Goal: Find specific page/section: Find specific page/section

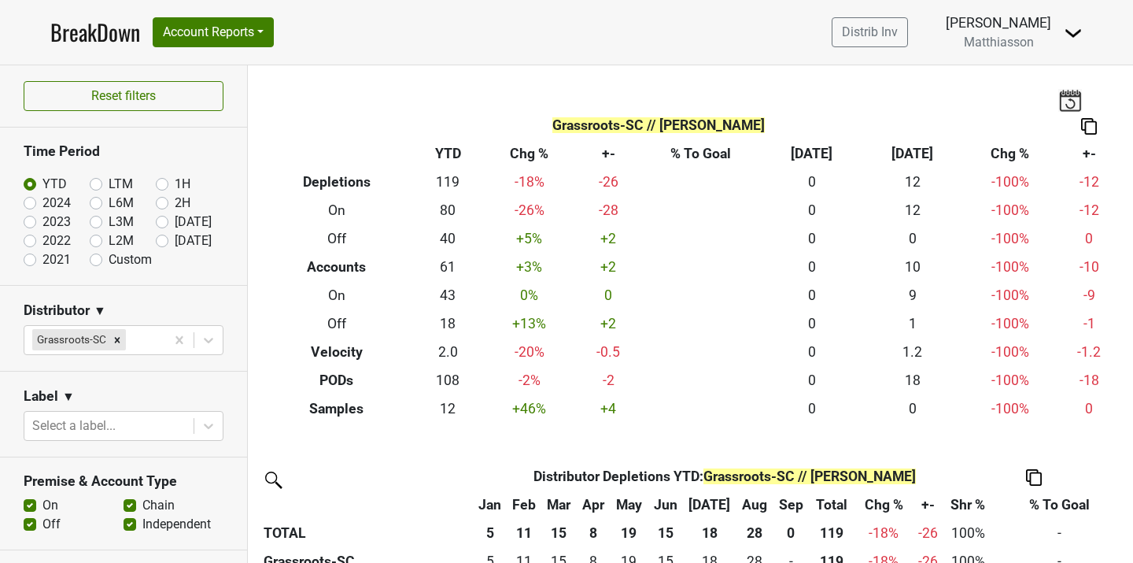
scroll to position [21, 0]
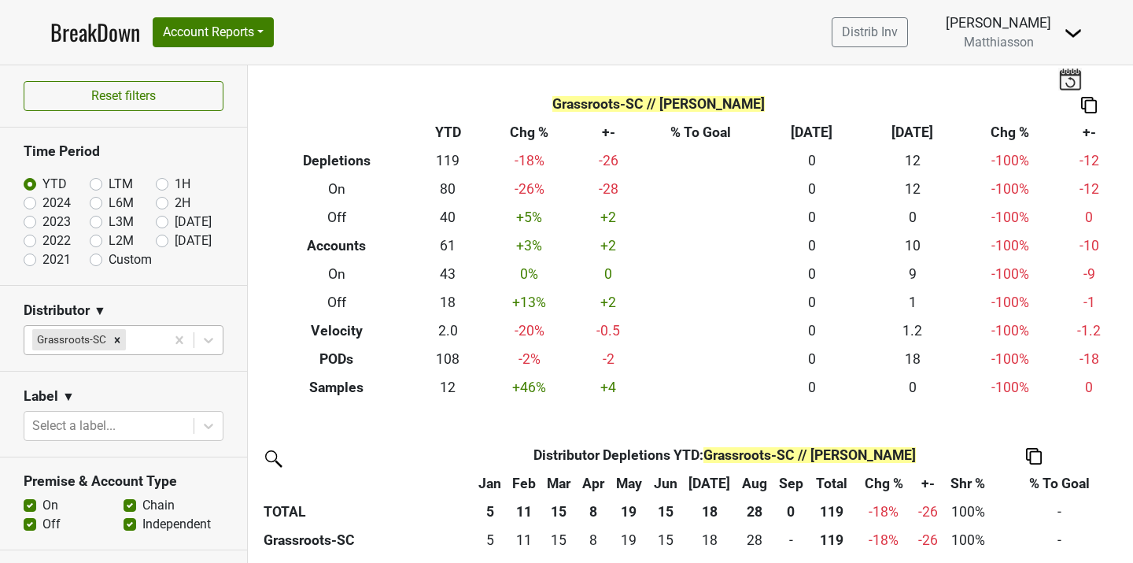
click at [154, 342] on div at bounding box center [143, 340] width 28 height 22
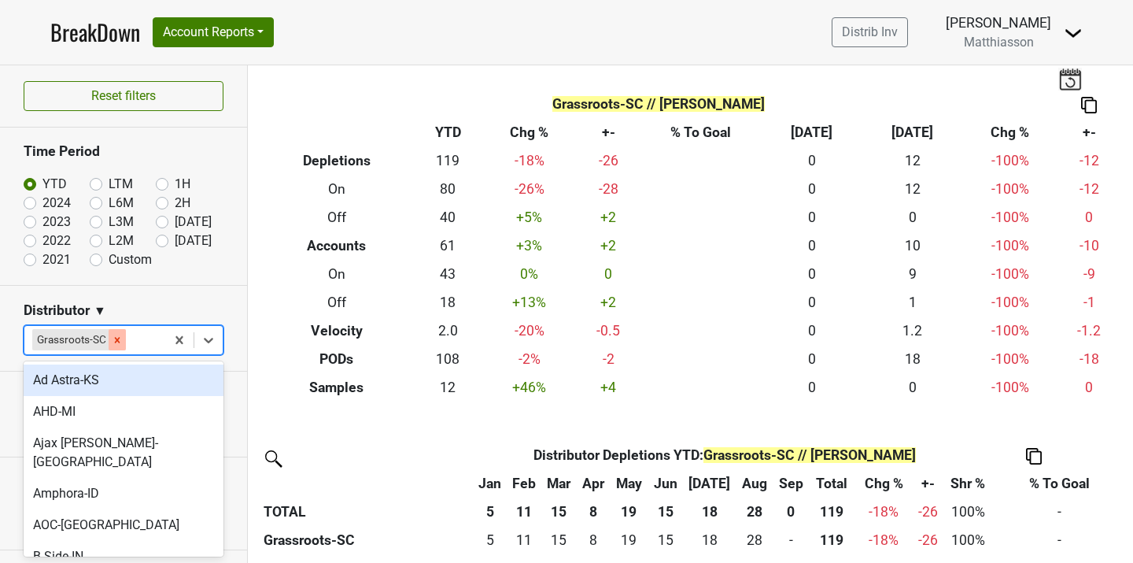
click at [118, 343] on icon "Remove Grassroots-SC" at bounding box center [117, 340] width 11 height 11
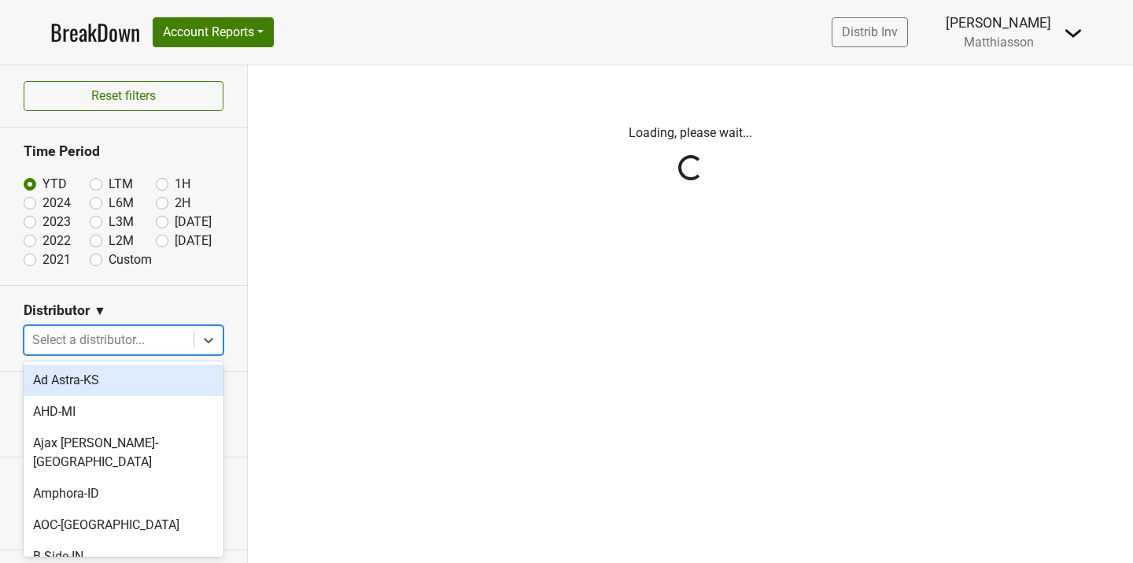
scroll to position [0, 0]
type input "aoc"
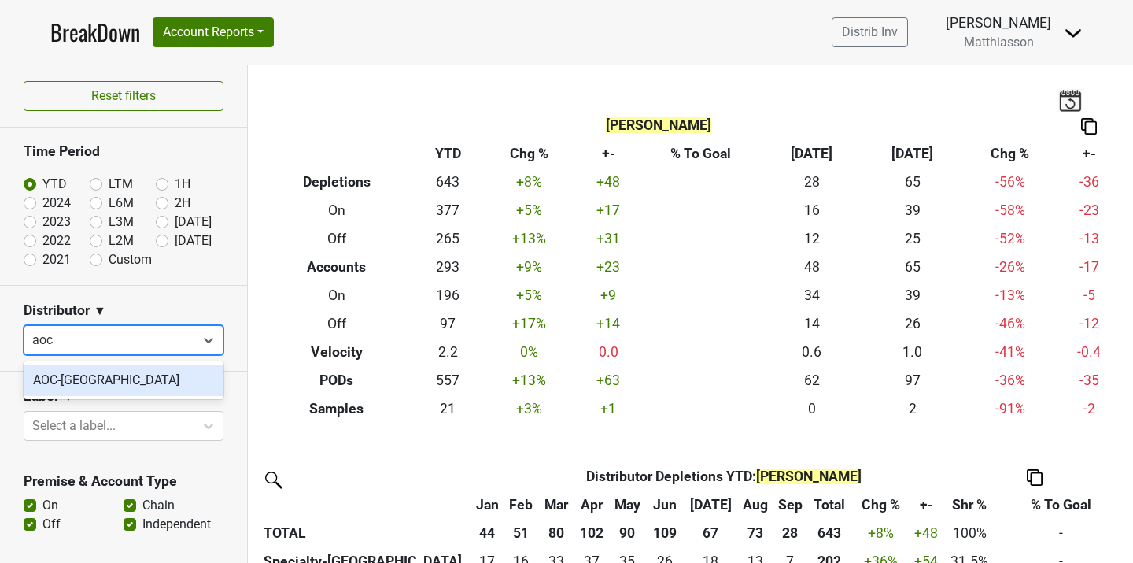
click at [130, 387] on div "AOC-TN" at bounding box center [124, 379] width 200 height 31
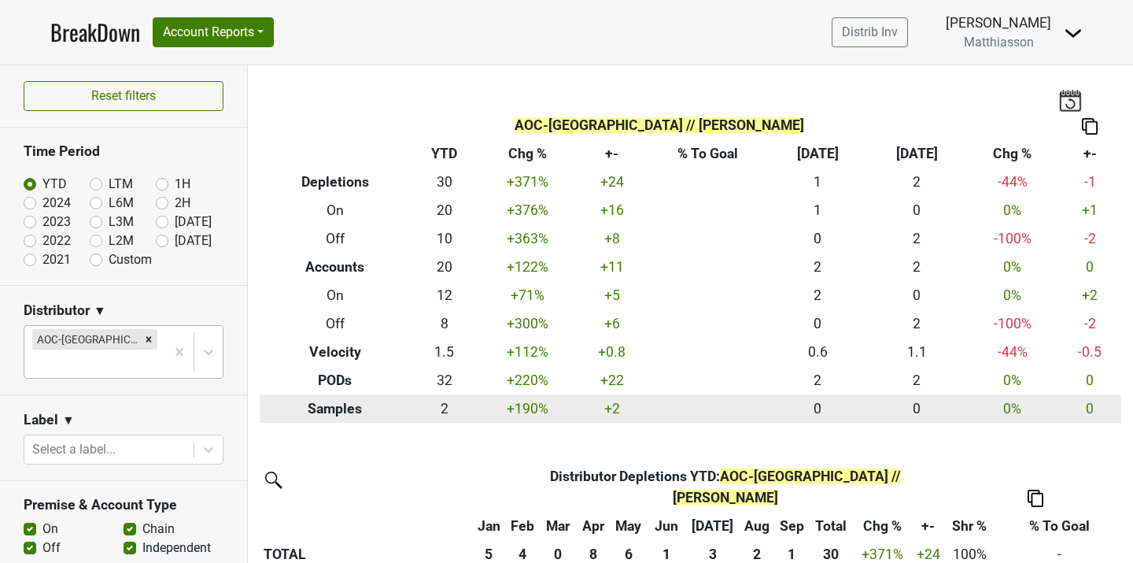
click at [441, 406] on td "2" at bounding box center [445, 408] width 68 height 28
click at [524, 404] on td "+190 %" at bounding box center [527, 408] width 99 height 28
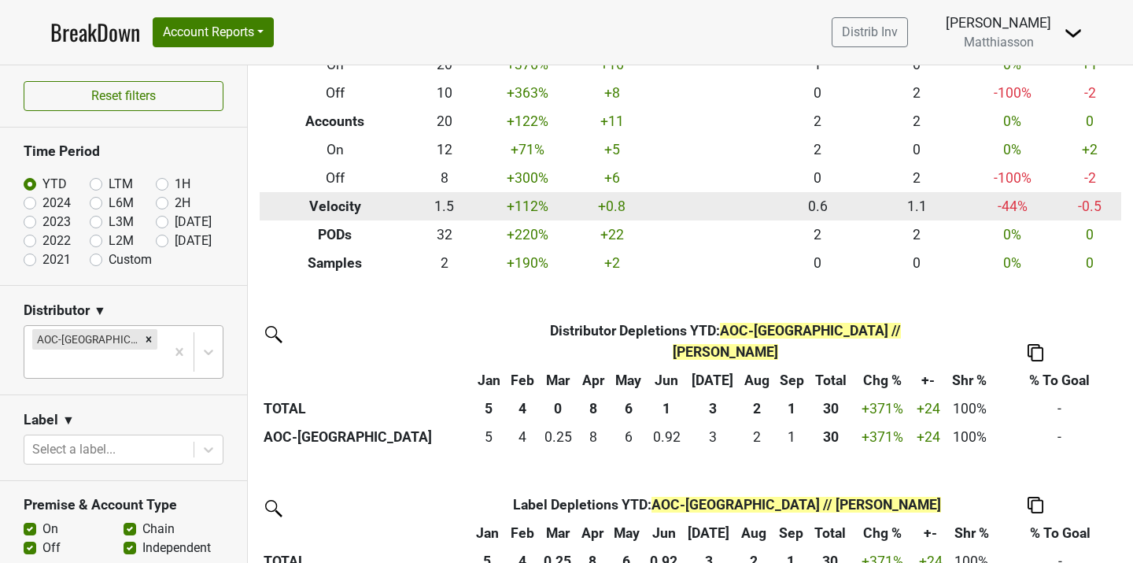
scroll to position [144, 0]
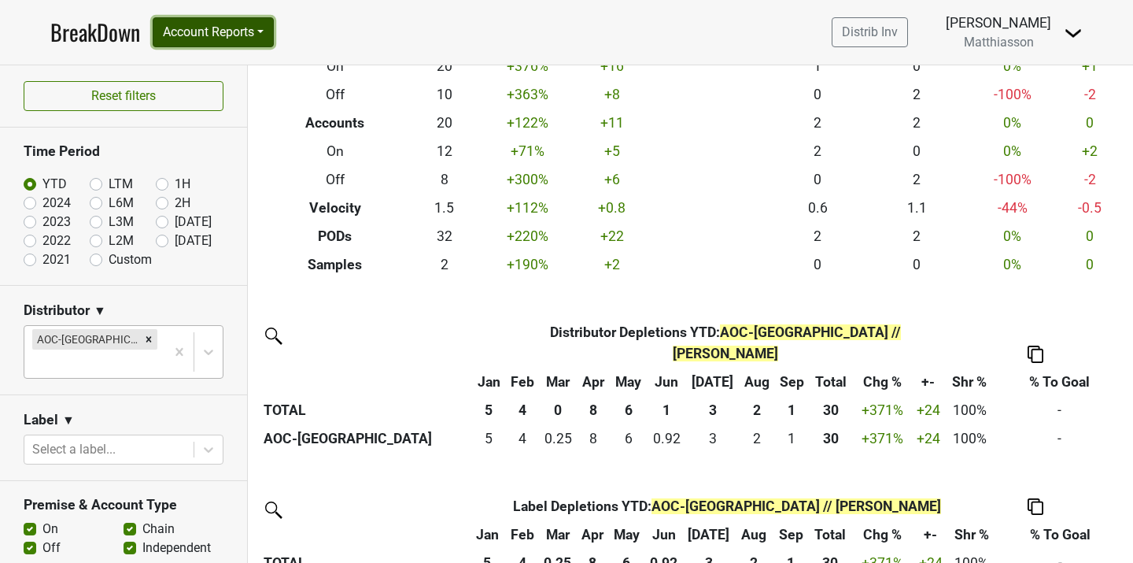
click at [269, 31] on button "Account Reports" at bounding box center [213, 32] width 121 height 30
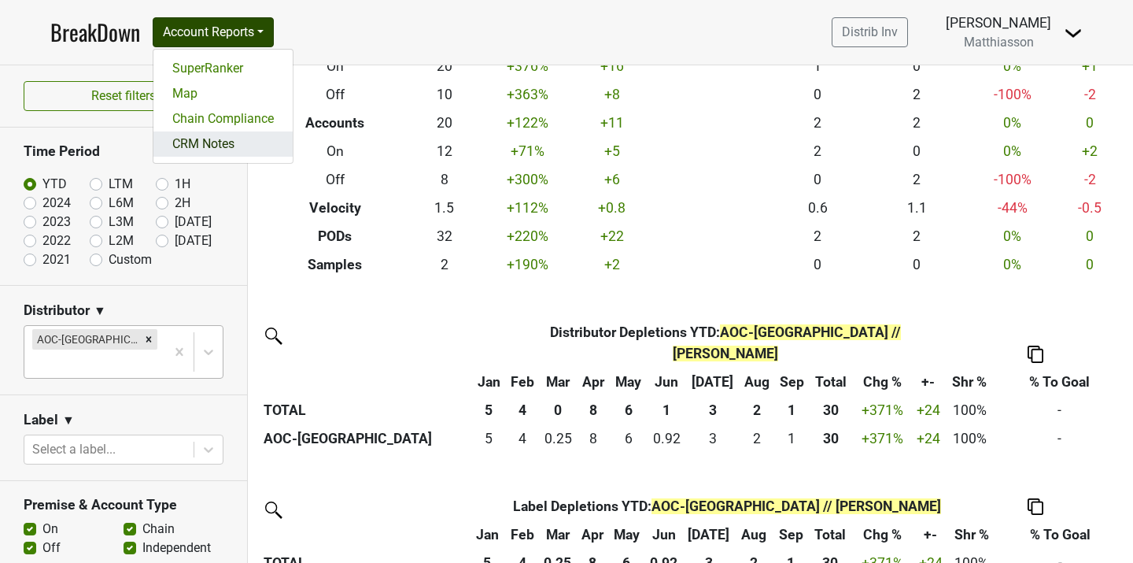
click at [232, 142] on link "CRM Notes" at bounding box center [222, 143] width 139 height 25
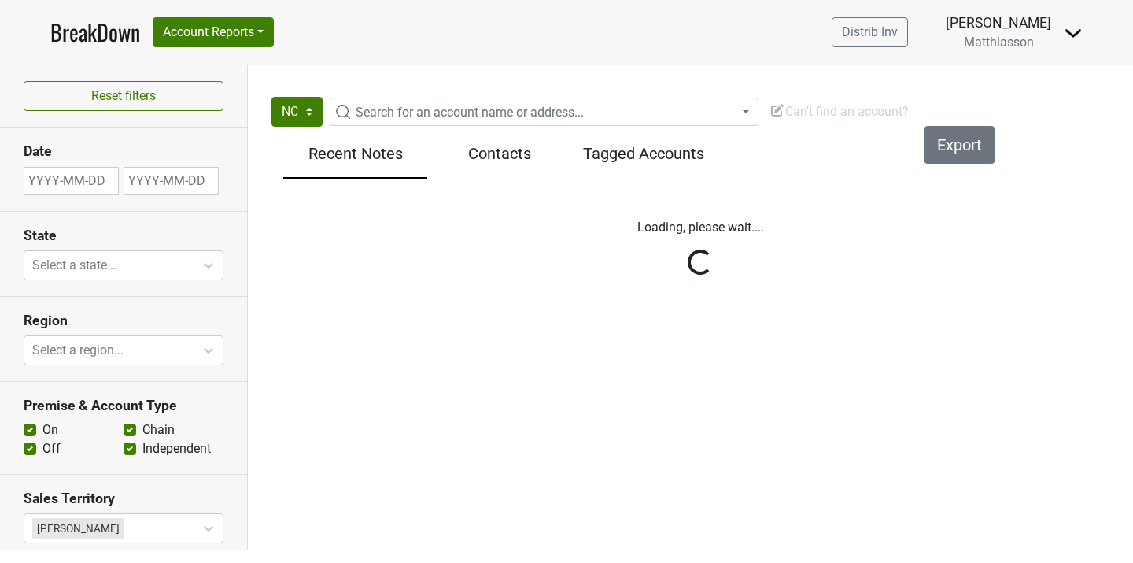
select select "NC"
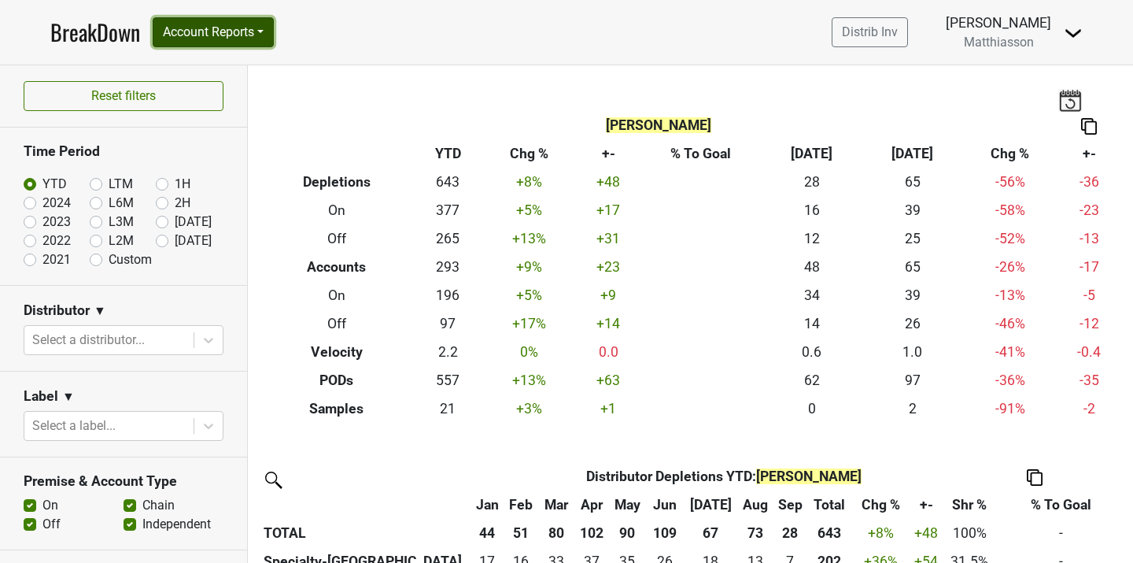
click at [260, 28] on button "Account Reports" at bounding box center [213, 32] width 121 height 30
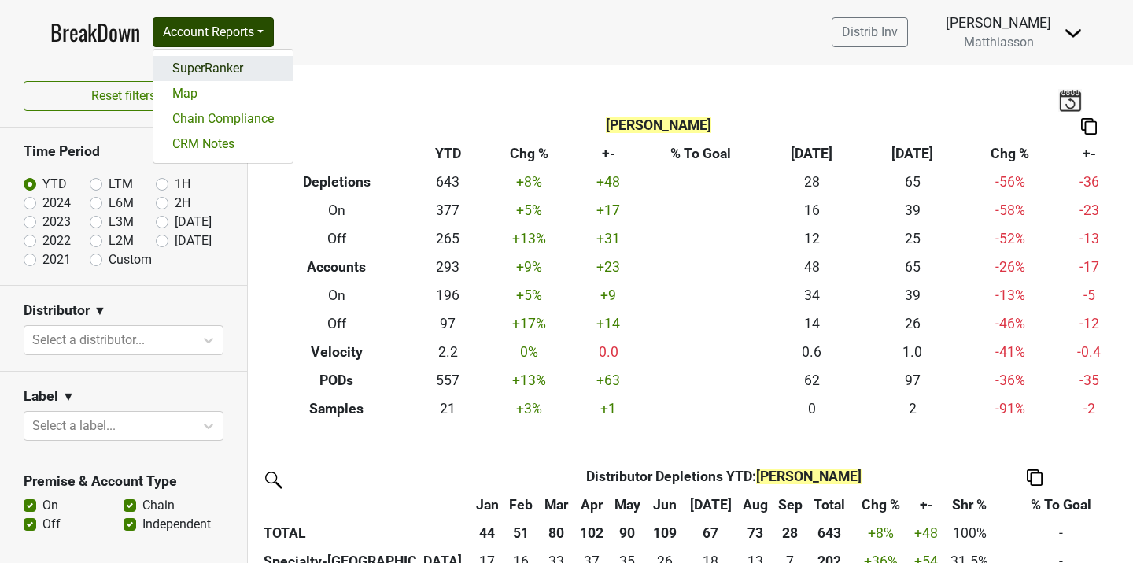
click at [239, 68] on link "SuperRanker" at bounding box center [222, 68] width 139 height 25
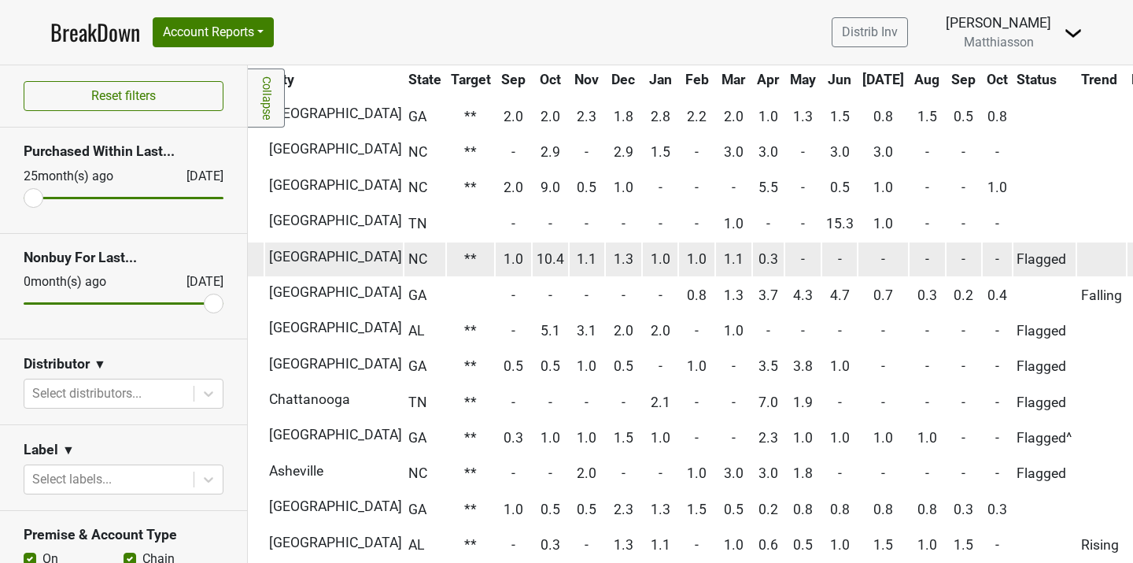
scroll to position [292, 370]
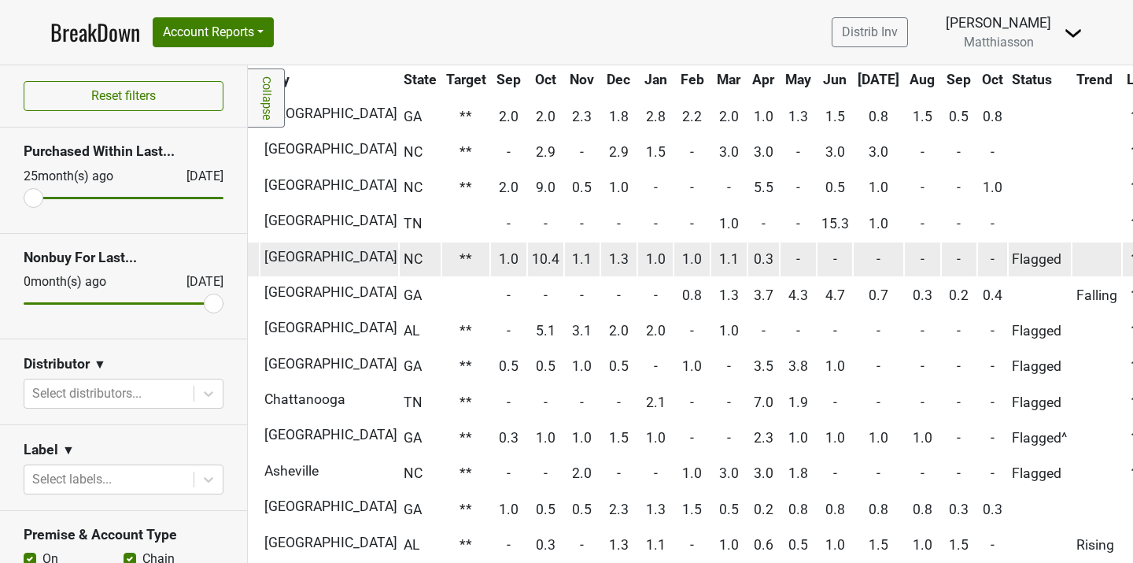
click at [754, 258] on span "0.3" at bounding box center [764, 259] width 20 height 16
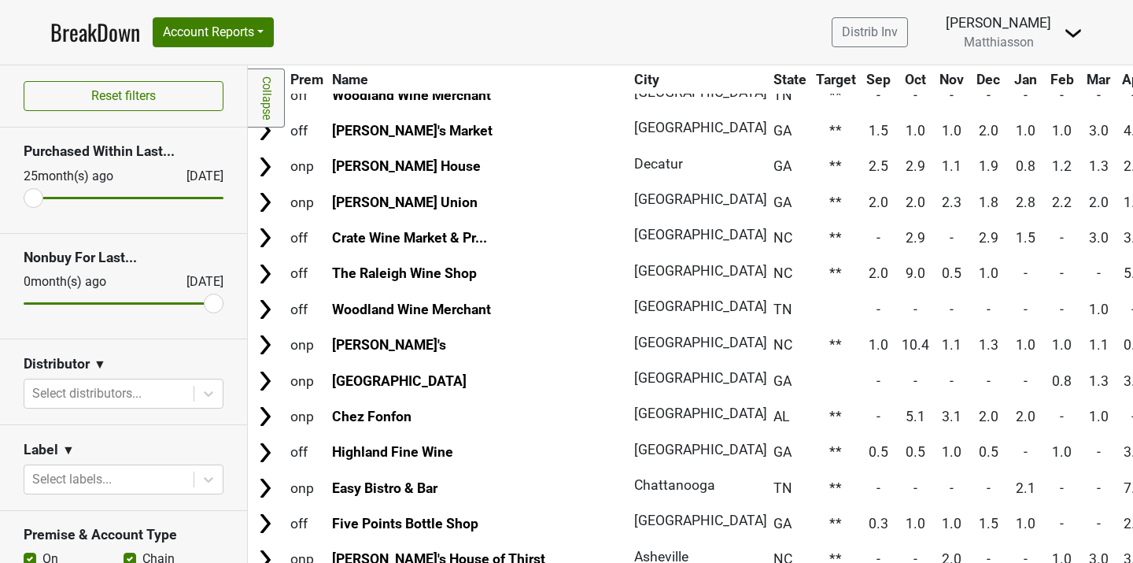
scroll to position [144, 0]
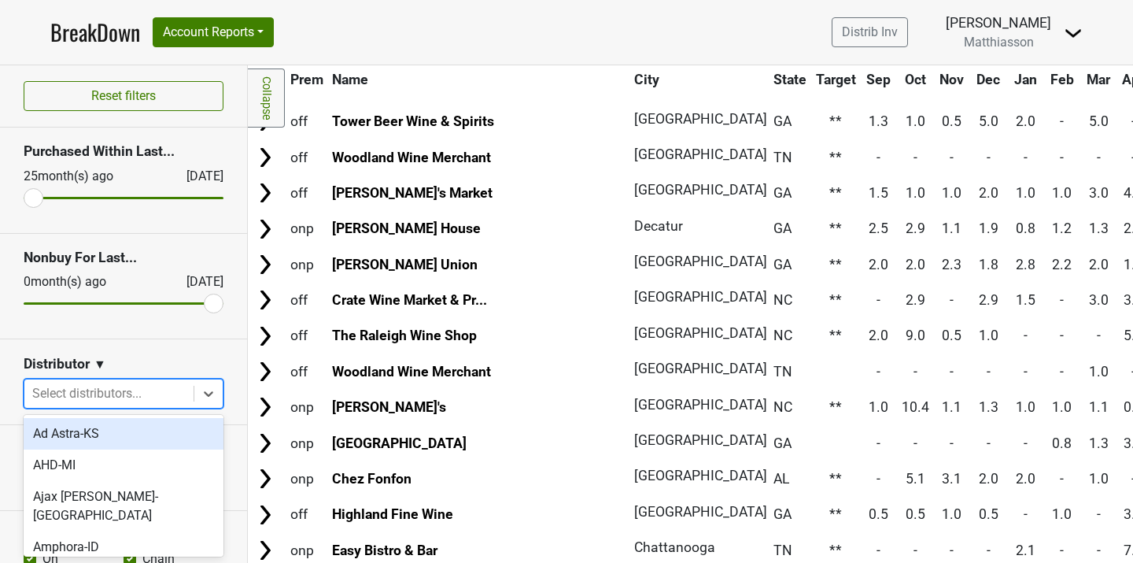
click at [119, 391] on div at bounding box center [108, 394] width 153 height 22
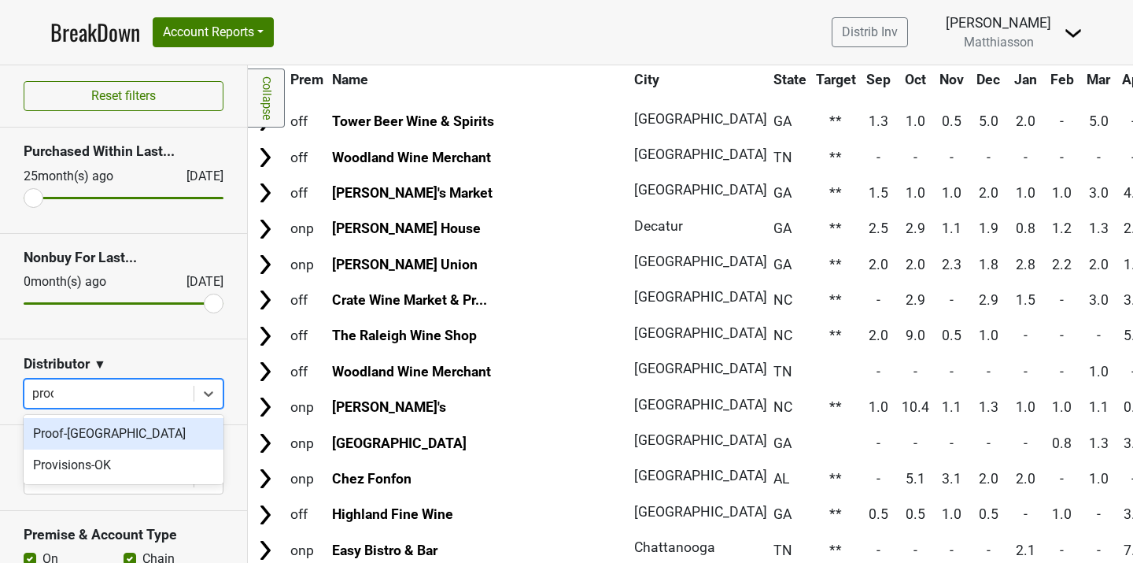
type input "proof"
click at [131, 438] on div "Proof-NC" at bounding box center [124, 433] width 200 height 31
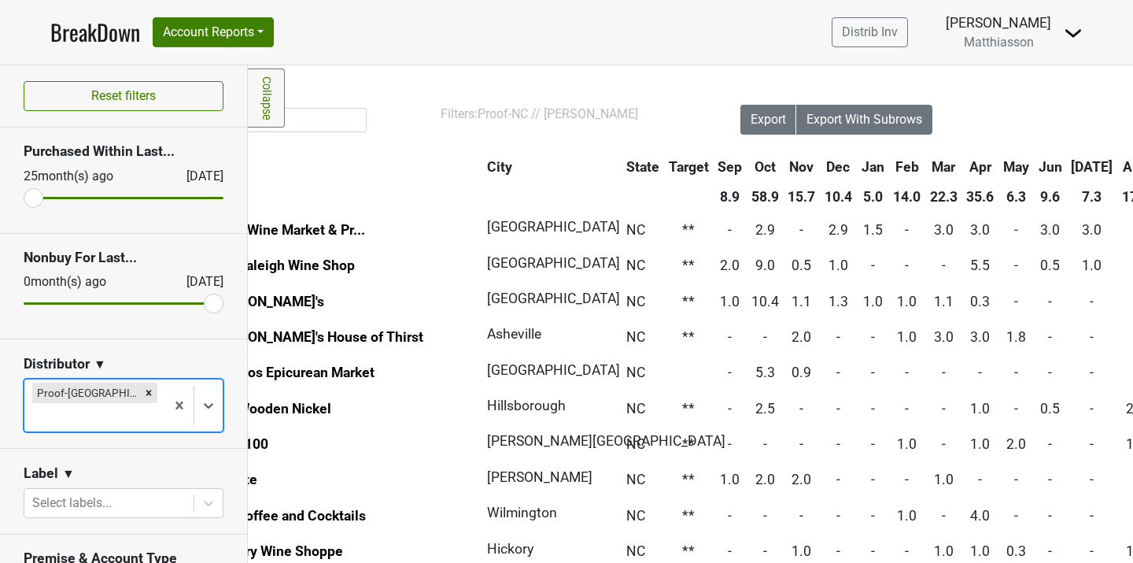
scroll to position [0, 0]
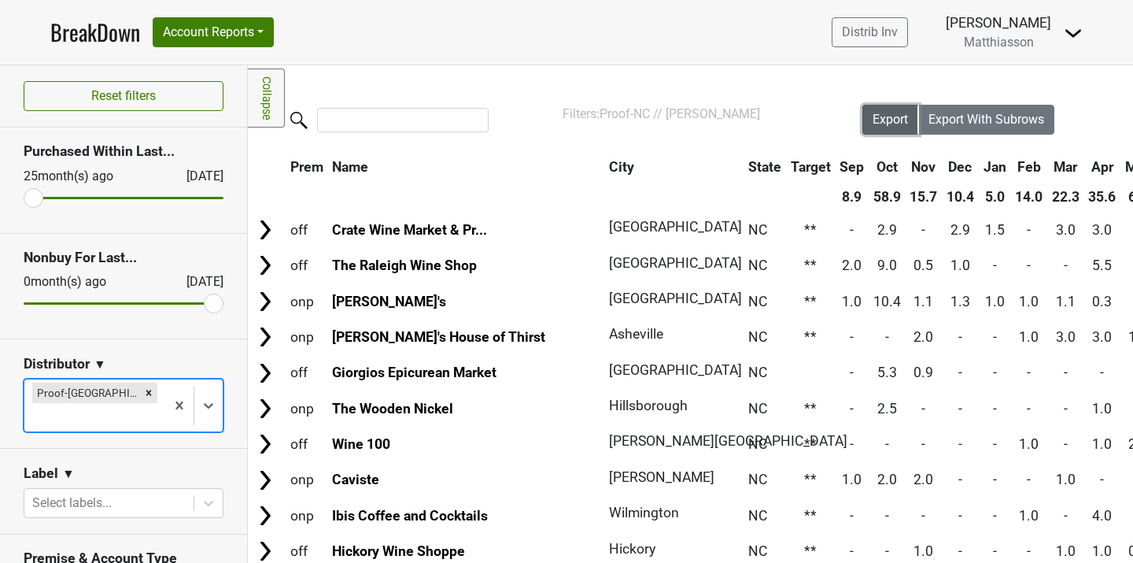
click at [893, 120] on span "Export" at bounding box center [890, 119] width 35 height 15
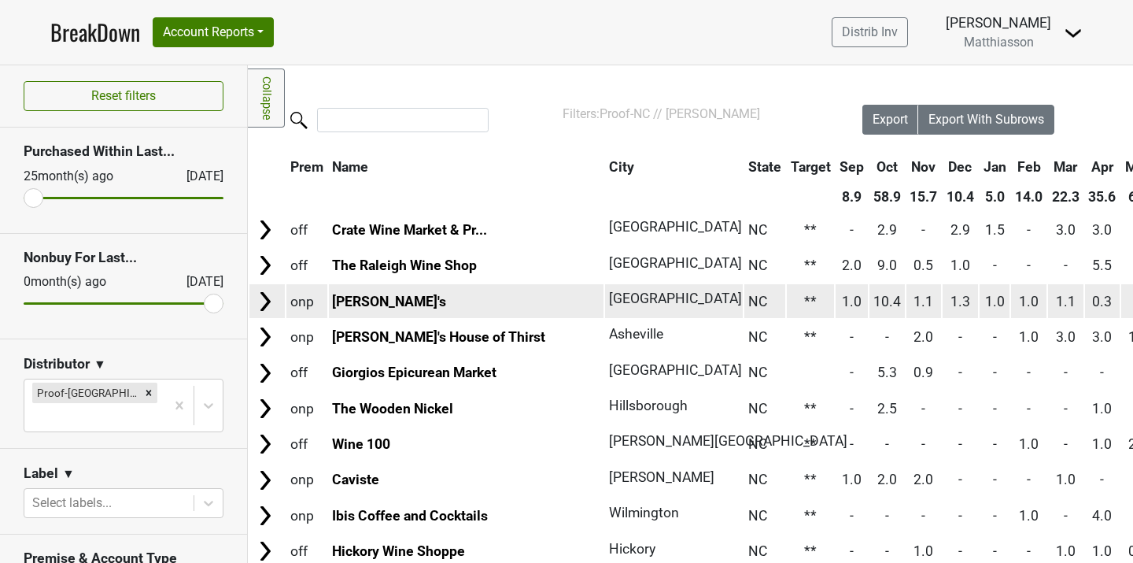
click at [453, 305] on td "Nana's" at bounding box center [466, 301] width 275 height 34
click at [264, 297] on img at bounding box center [265, 302] width 24 height 24
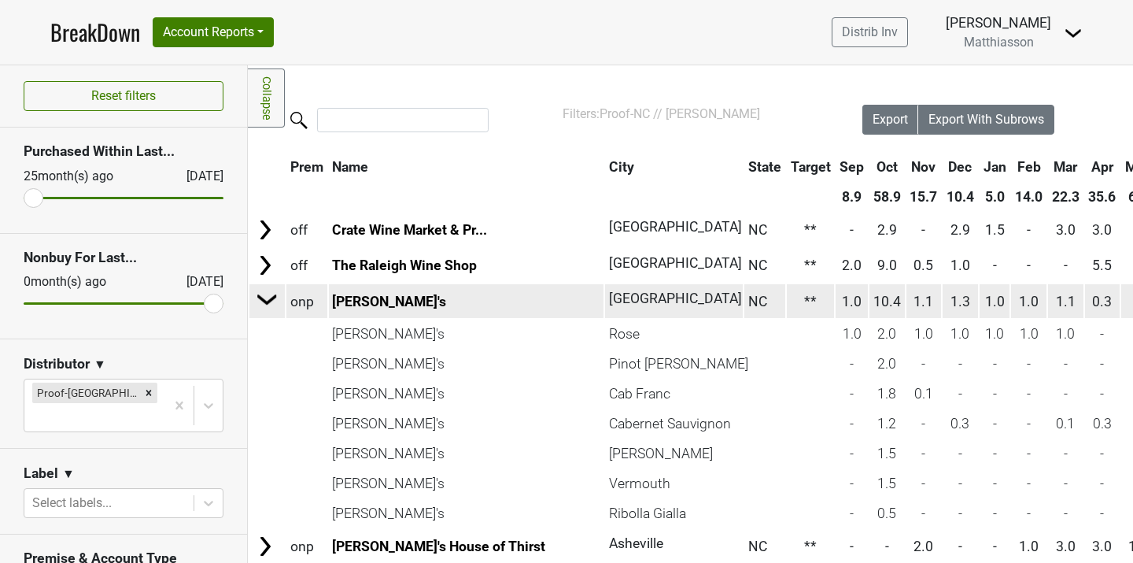
click at [271, 299] on img at bounding box center [268, 299] width 24 height 24
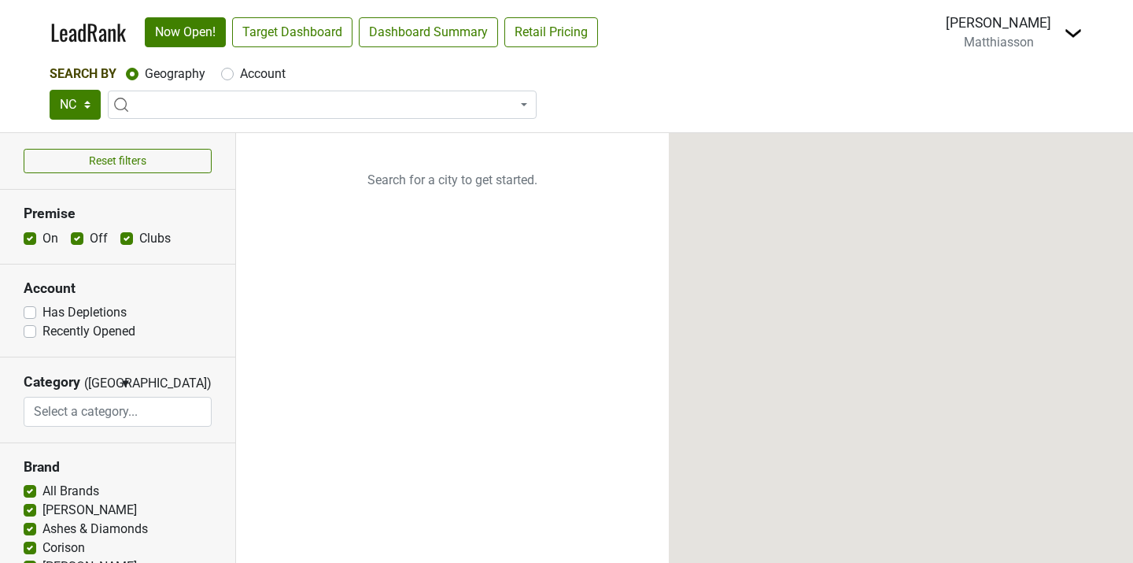
select select
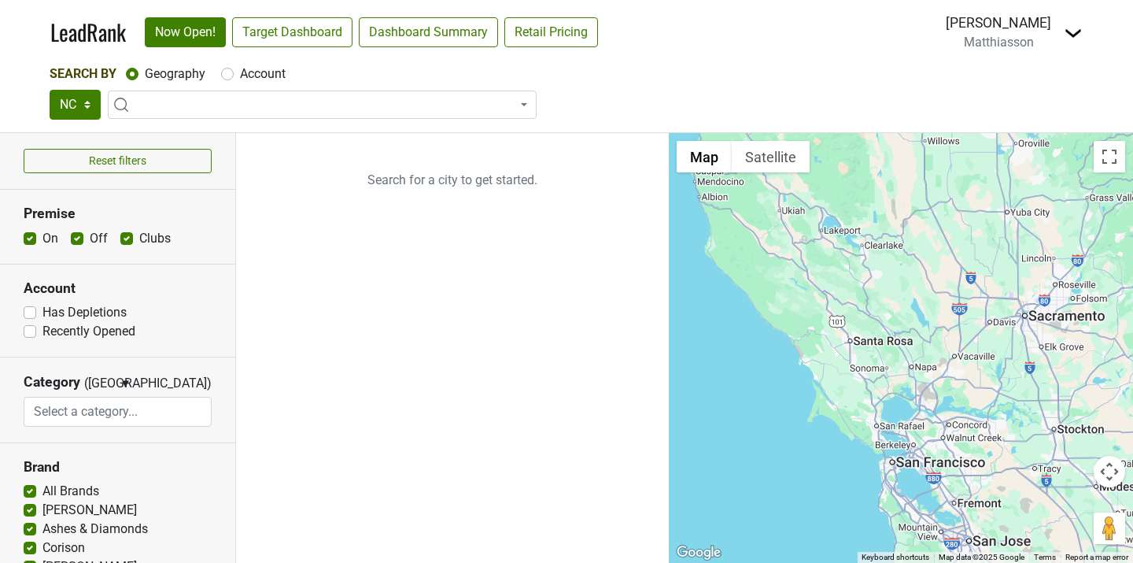
click at [188, 101] on span at bounding box center [322, 105] width 429 height 28
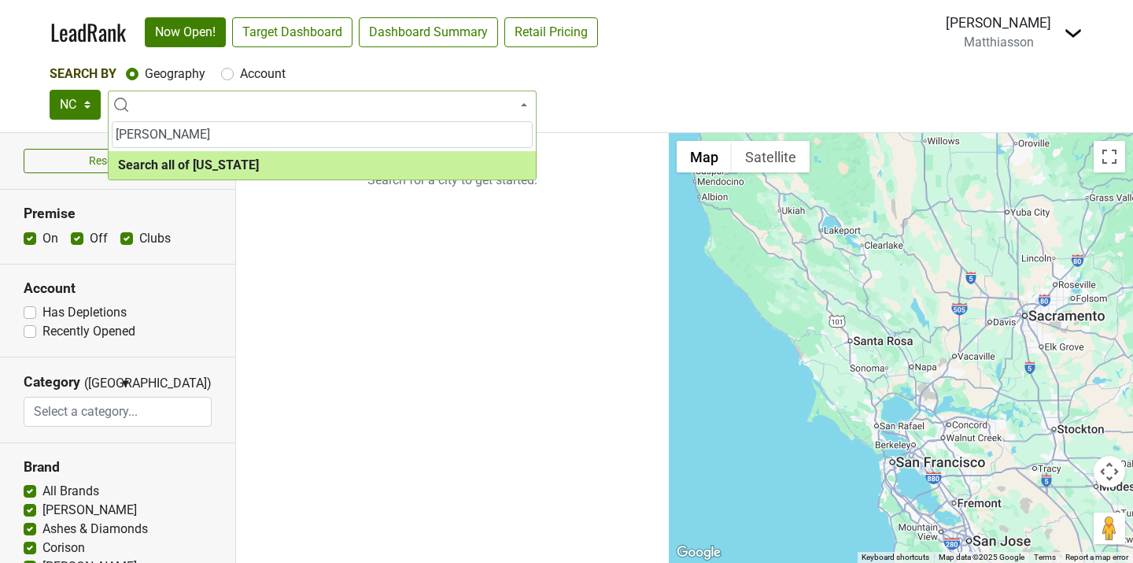
type input "[PERSON_NAME]"
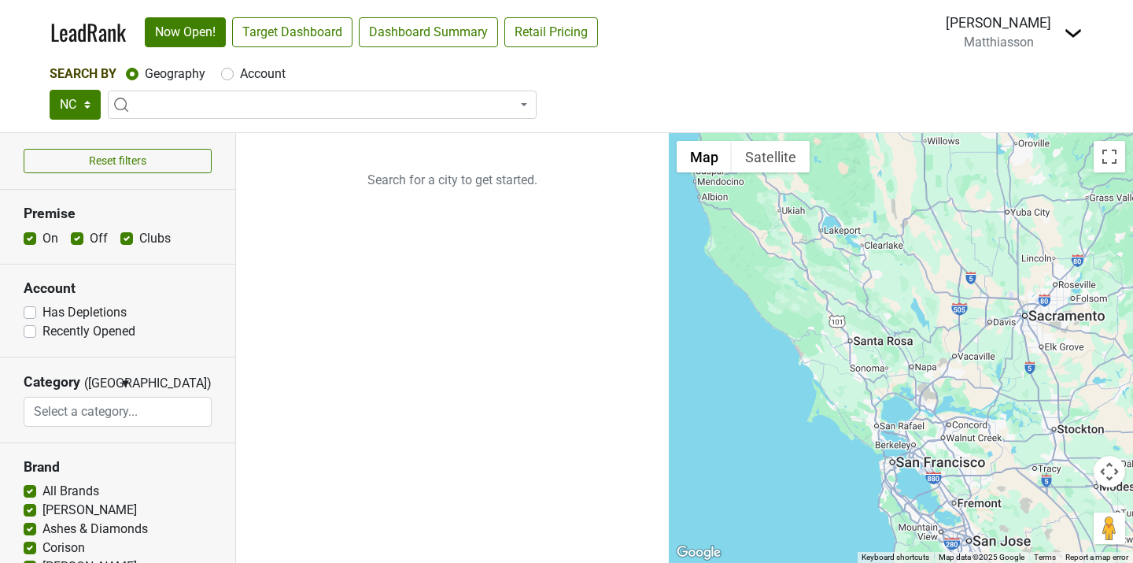
click at [240, 72] on label "Account" at bounding box center [263, 74] width 46 height 19
click at [228, 72] on input "Account" at bounding box center [227, 73] width 13 height 16
radio input "true"
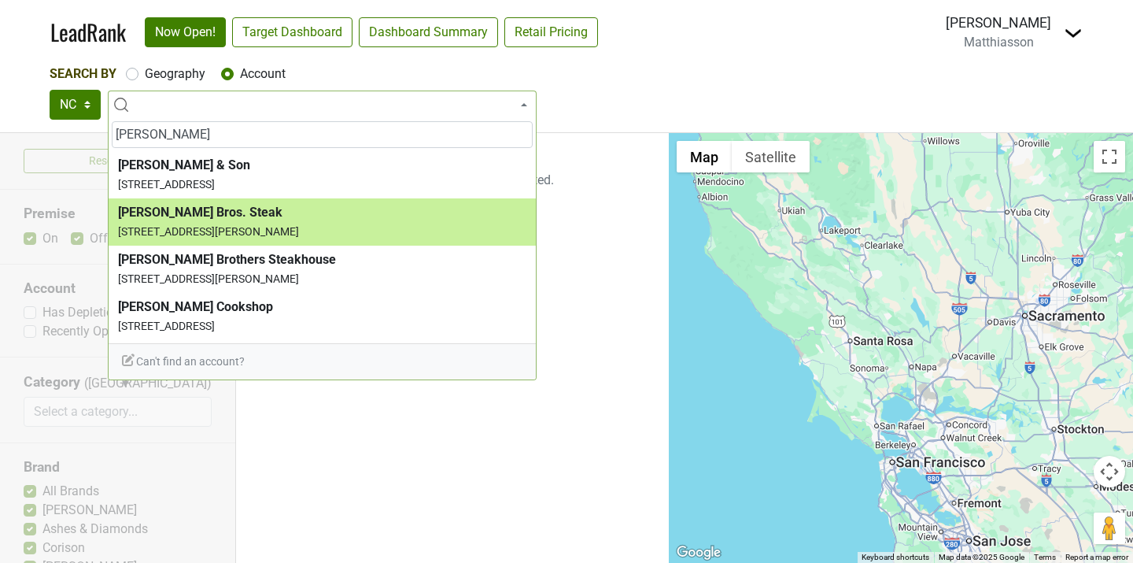
type input "[PERSON_NAME]"
select select "123830393"
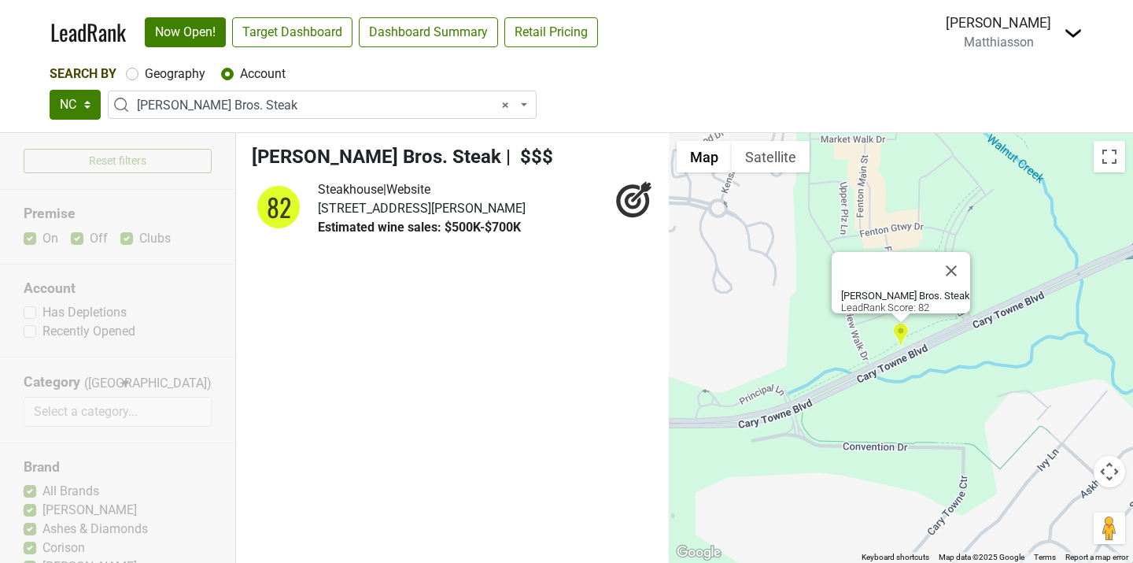
click at [634, 207] on icon at bounding box center [633, 201] width 17 height 17
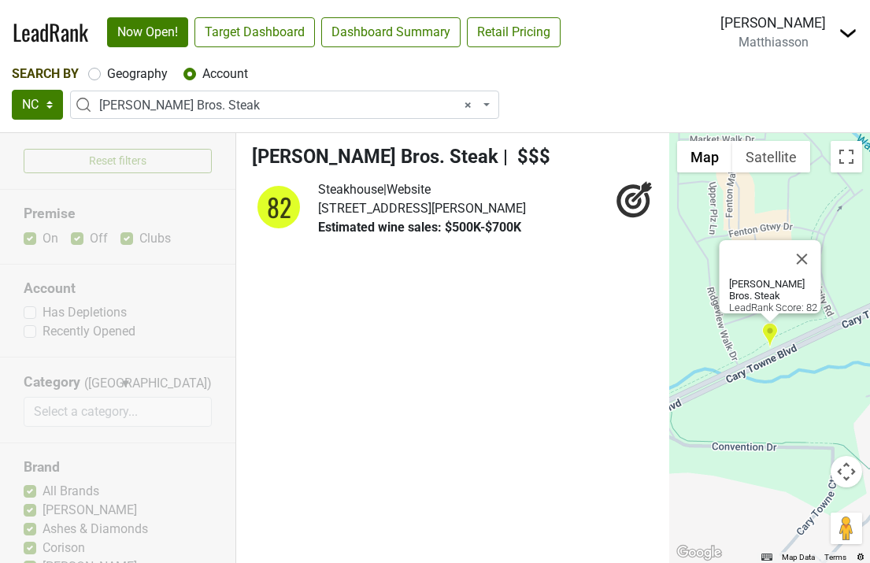
click at [424, 255] on ul "[PERSON_NAME] Bros. Steak | $$$ 82 Steakhouse | Website" at bounding box center [452, 348] width 433 height 430
select select
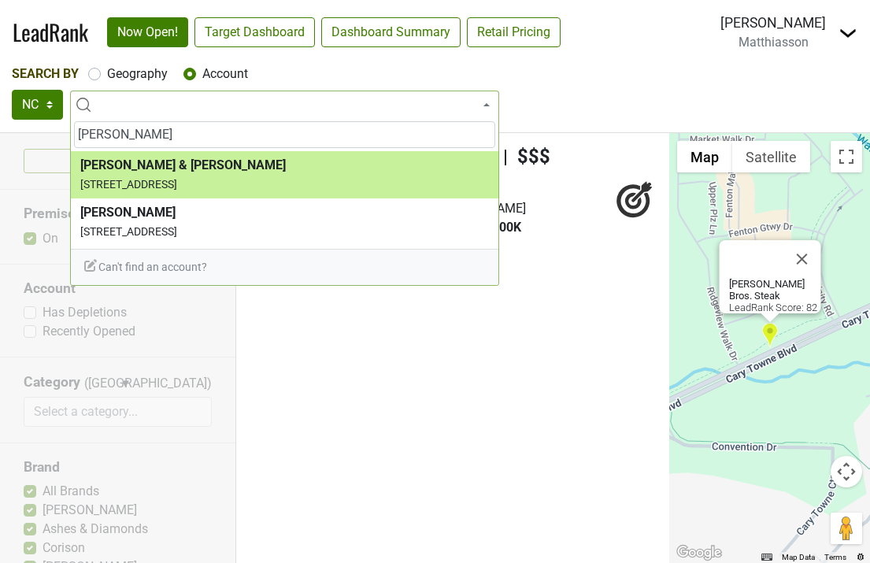
type input "parker"
select select "286910"
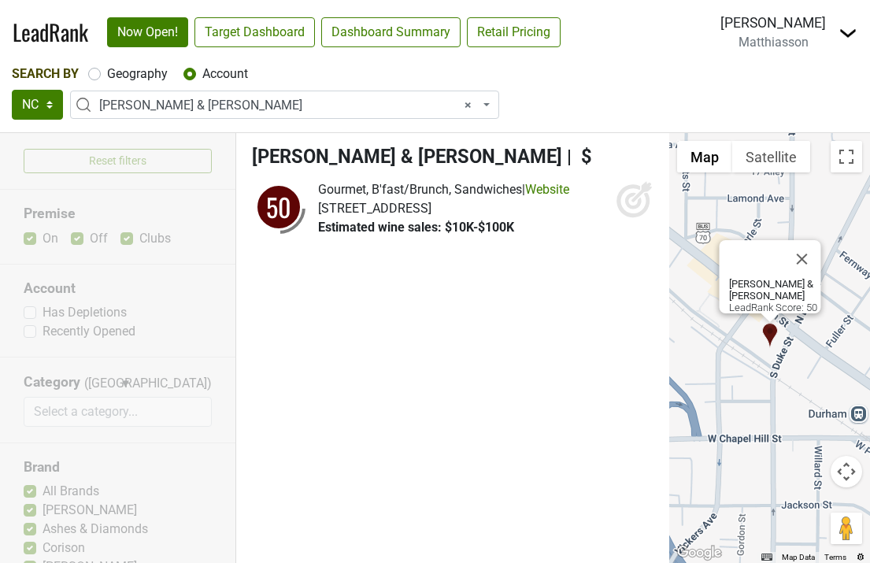
click at [638, 201] on icon at bounding box center [633, 201] width 17 height 17
select select
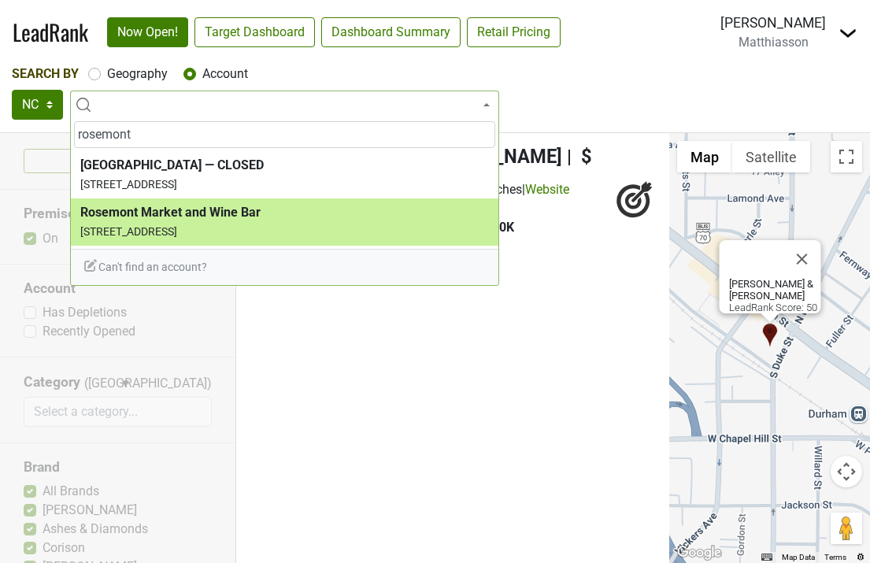
type input "rosemont"
select select "124379066"
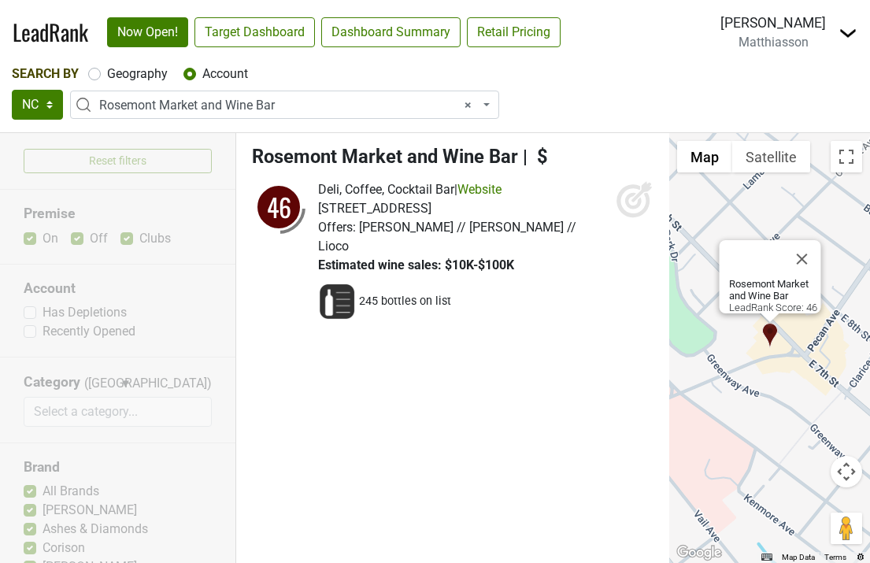
click at [630, 198] on icon at bounding box center [635, 199] width 38 height 38
select select
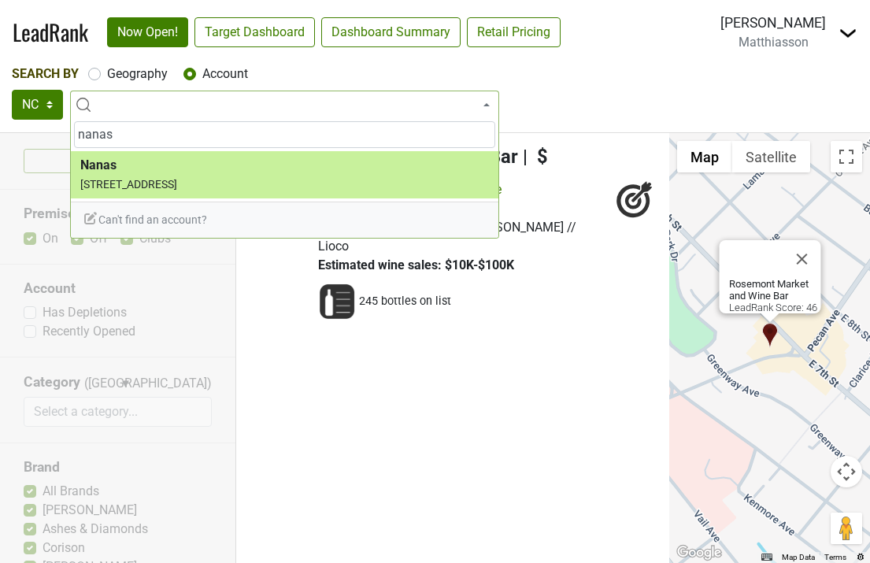
type input "nanas"
select select "124399747"
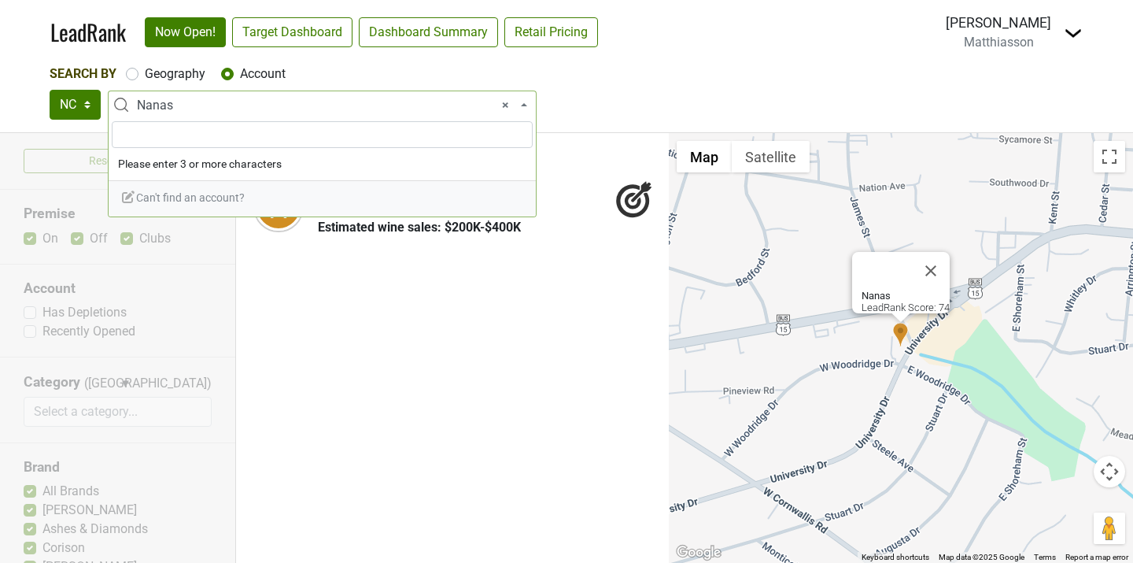
click at [253, 96] on span "× Nanas" at bounding box center [327, 105] width 380 height 19
type input "wine aut"
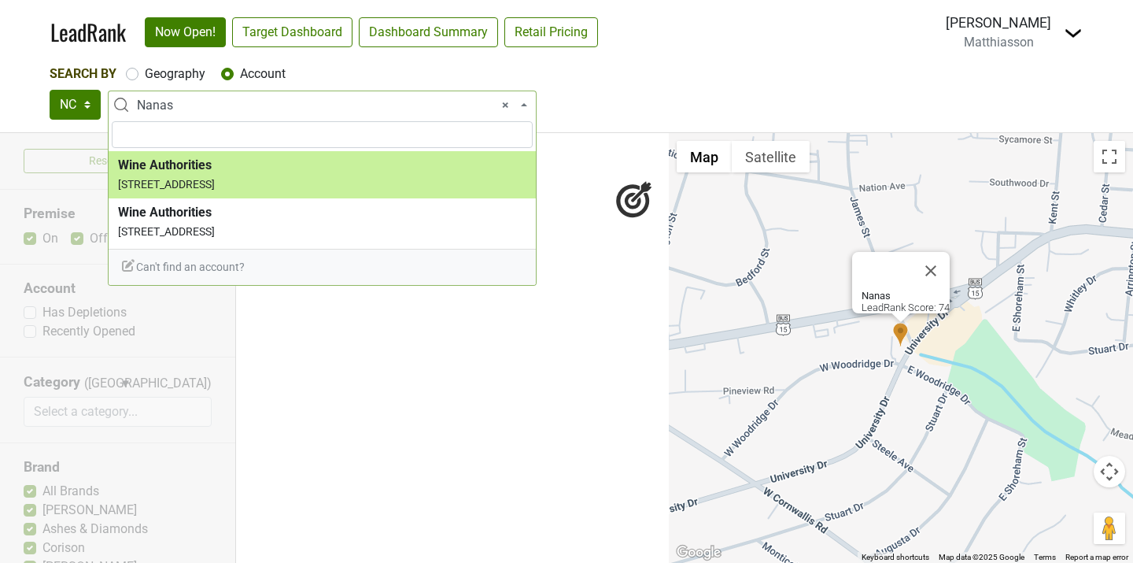
click at [671, 77] on div "Search By Geography Account" at bounding box center [567, 74] width 1034 height 19
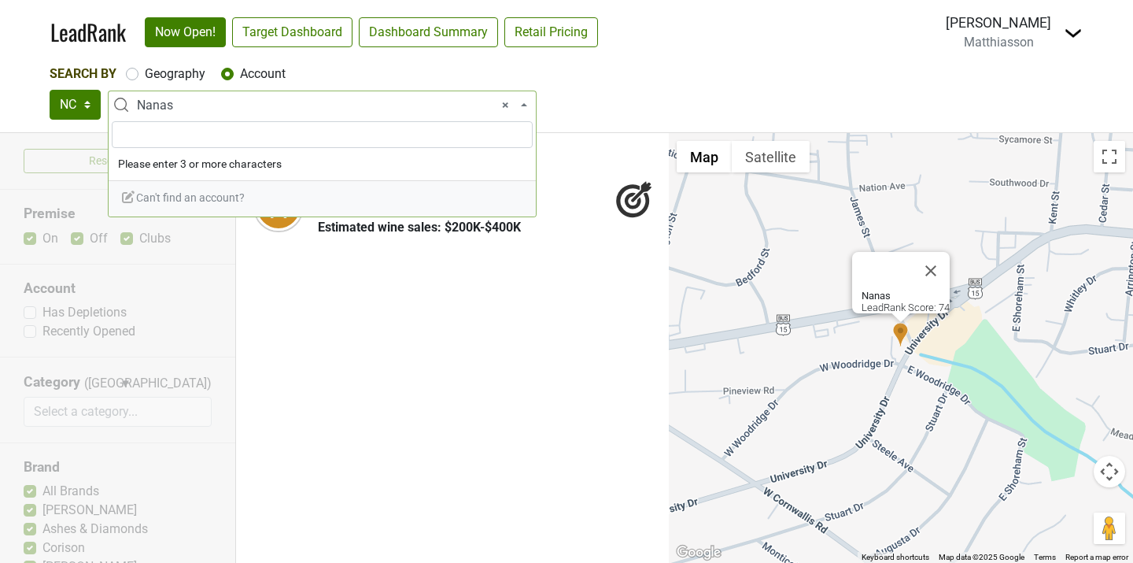
click at [206, 99] on span "× Nanas" at bounding box center [327, 105] width 380 height 19
type input "brodeto"
click at [296, 282] on ul "Nanas | $$$ 74 | Website" at bounding box center [452, 348] width 433 height 430
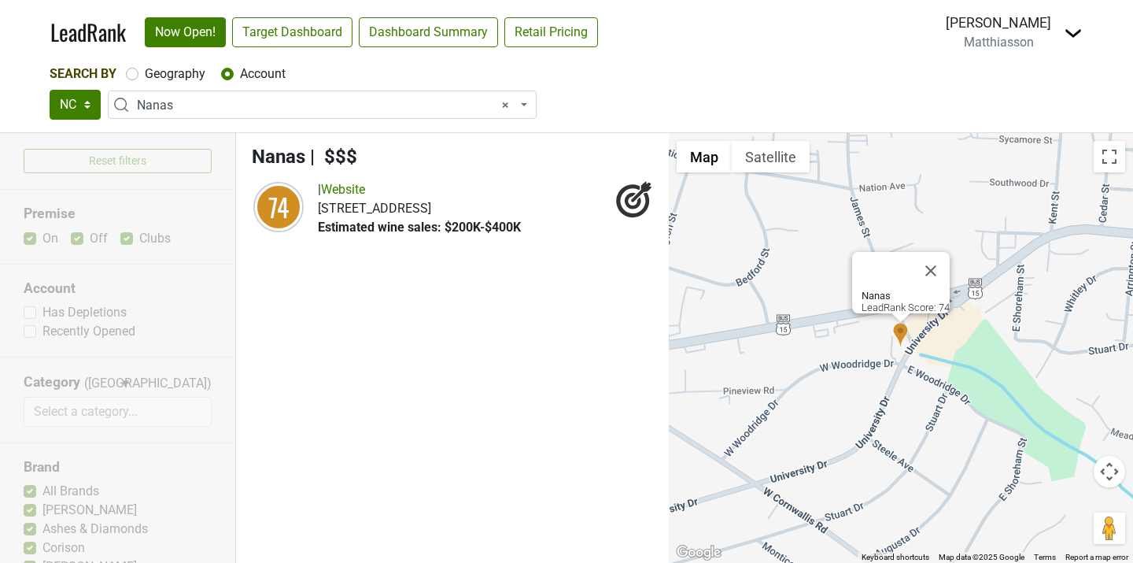
select select
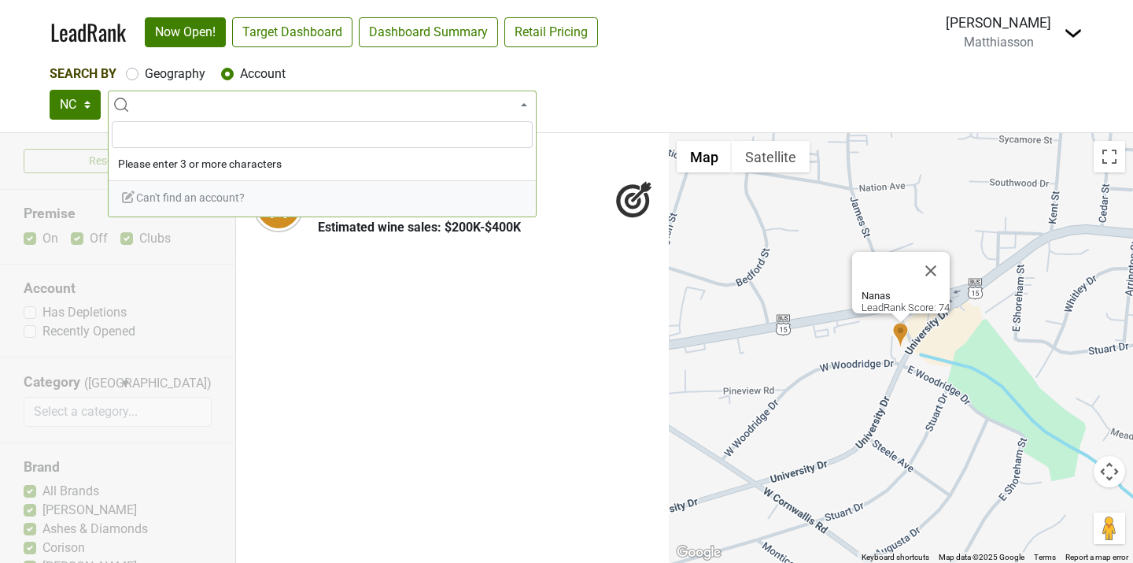
click at [461, 336] on ul "Nanas | $$$ 74 | Website" at bounding box center [452, 348] width 433 height 430
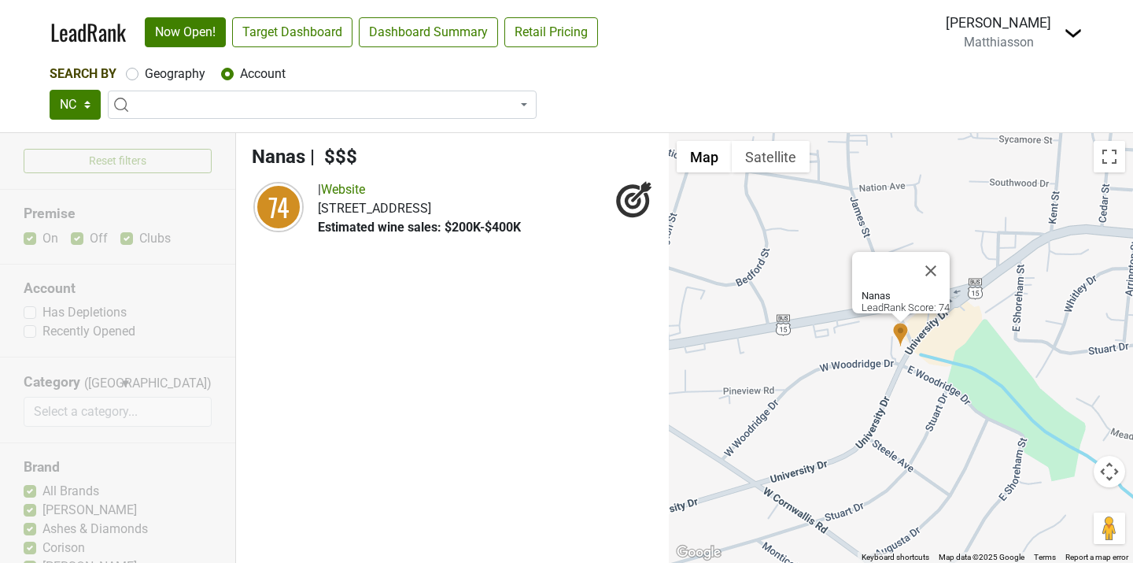
click at [297, 104] on span at bounding box center [322, 105] width 429 height 28
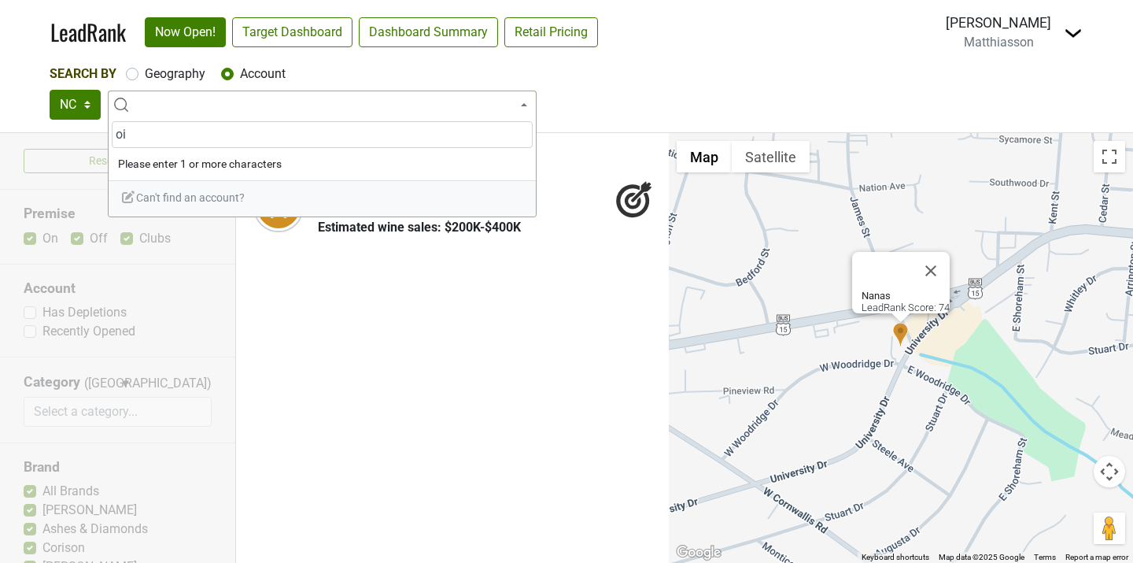
type input "o"
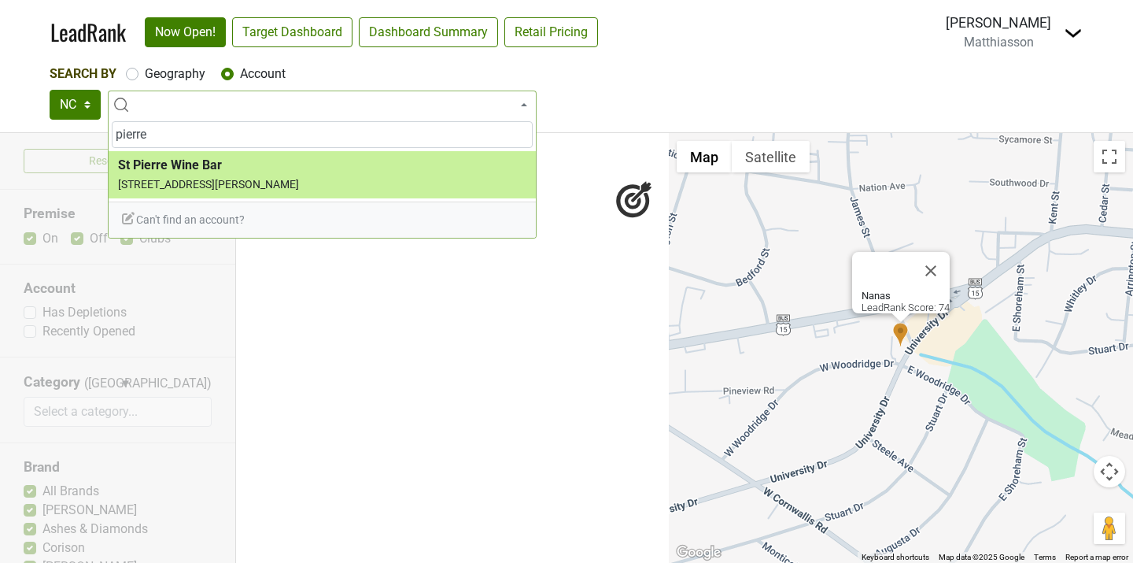
type input "pierre"
select select "124531912"
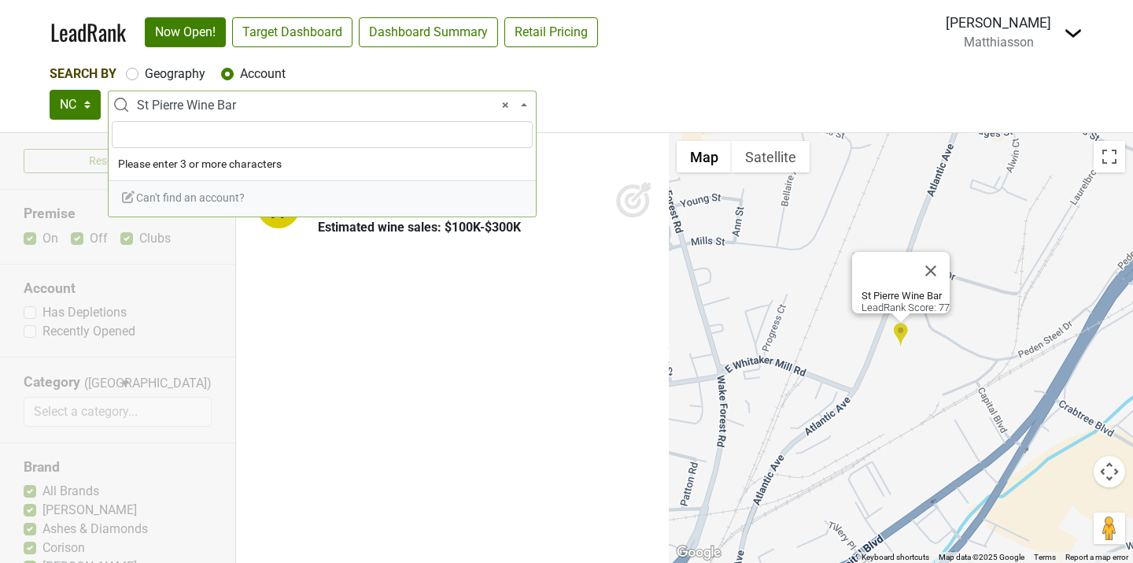
click at [258, 103] on span "× St Pierre Wine Bar" at bounding box center [327, 105] width 380 height 19
type input "b"
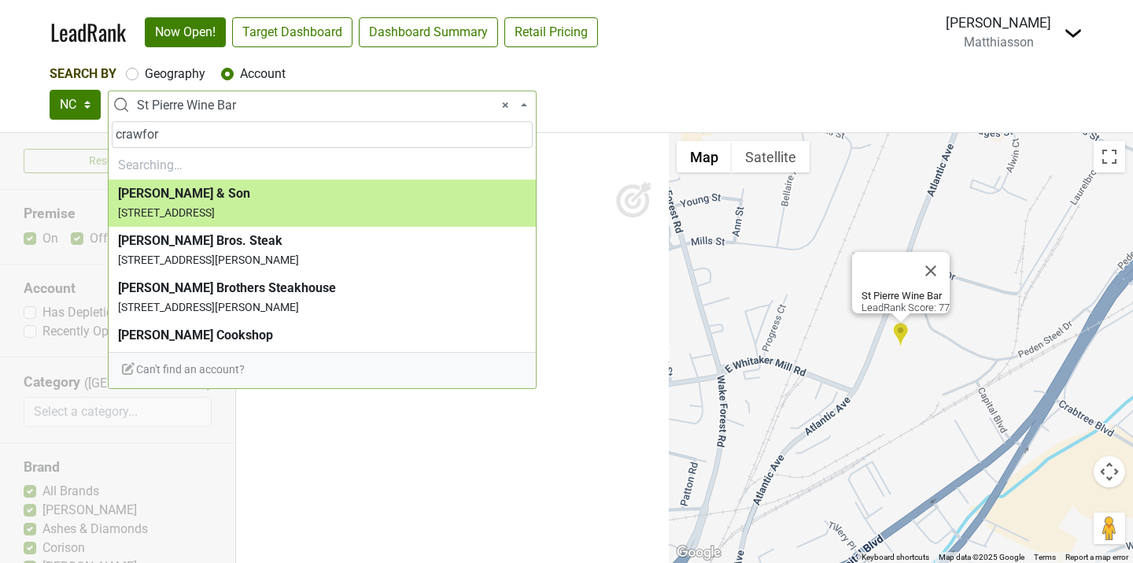
type input "crawford"
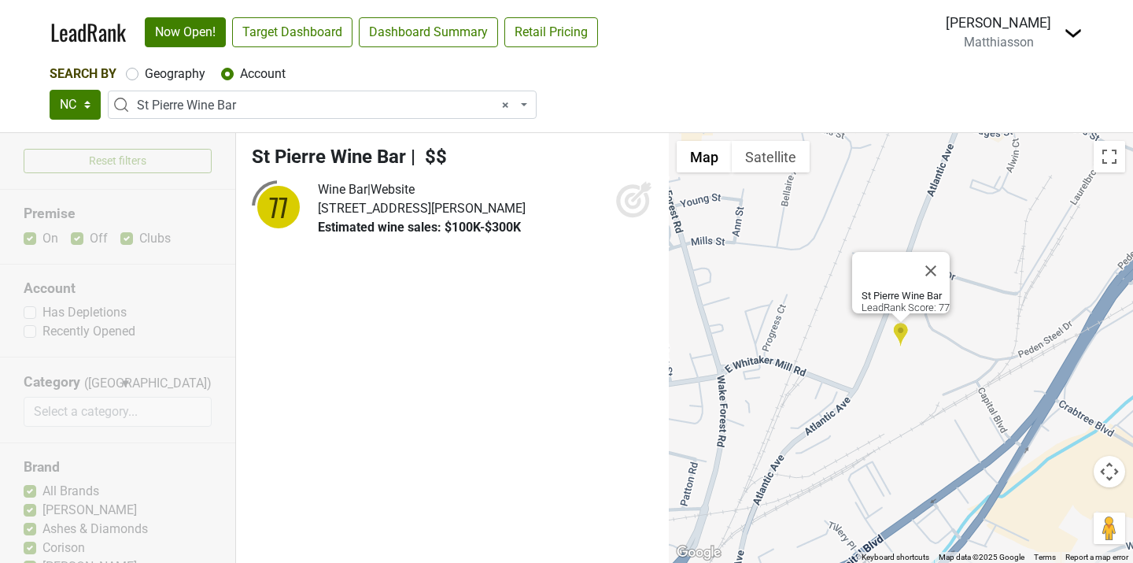
click at [348, 486] on ul "St Pierre Wine Bar | $$ 77 Wine Bar | Website" at bounding box center [452, 348] width 433 height 430
click at [627, 201] on icon at bounding box center [633, 201] width 17 height 17
click at [673, 90] on div "NC SC GA TN AL Crawford Bros. Steak Parker & Otis Rosemont Market and Wine Bar …" at bounding box center [567, 105] width 1034 height 30
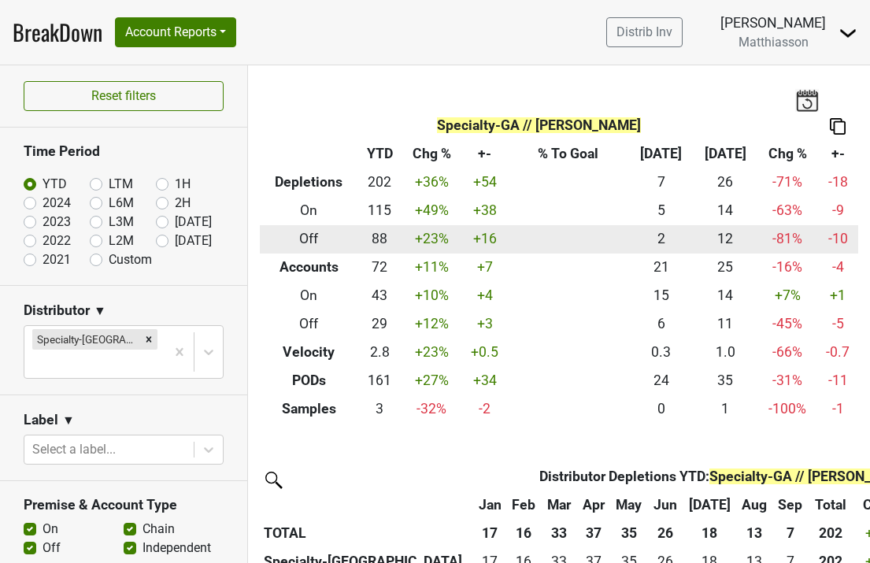
scroll to position [51, 0]
